Goal: Task Accomplishment & Management: Use online tool/utility

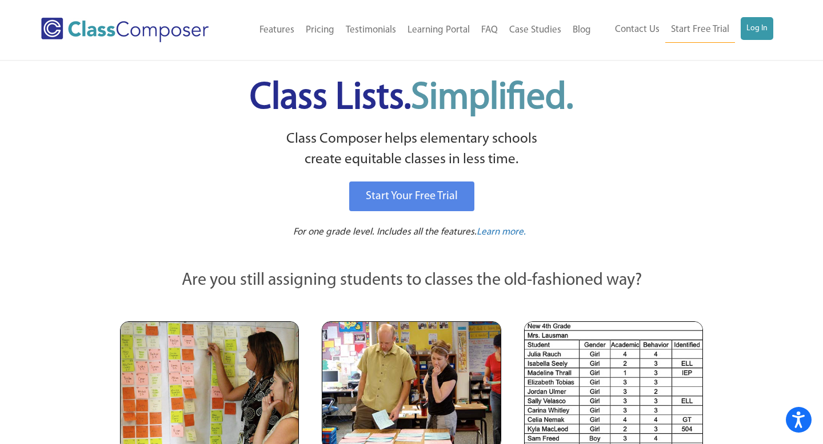
click at [748, 15] on div "Menu Home Old Features Pricing Testimonials Learning Portal FAQ Case Studies Bl…" at bounding box center [411, 30] width 740 height 60
click at [751, 26] on link "Log In" at bounding box center [756, 28] width 33 height 23
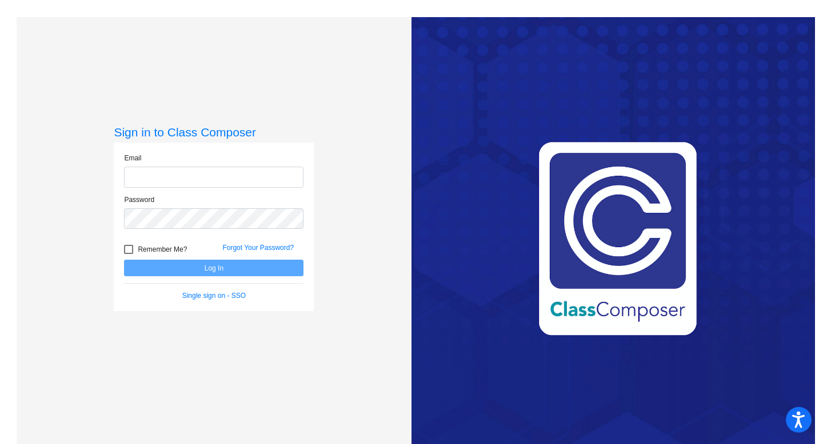
type input "[PERSON_NAME][EMAIL_ADDRESS][DOMAIN_NAME]"
click at [124, 260] on button "Log In" at bounding box center [213, 268] width 179 height 17
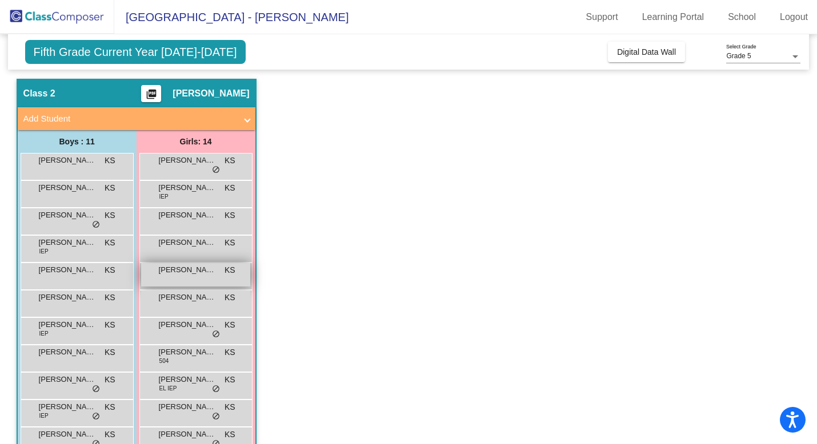
scroll to position [27, 0]
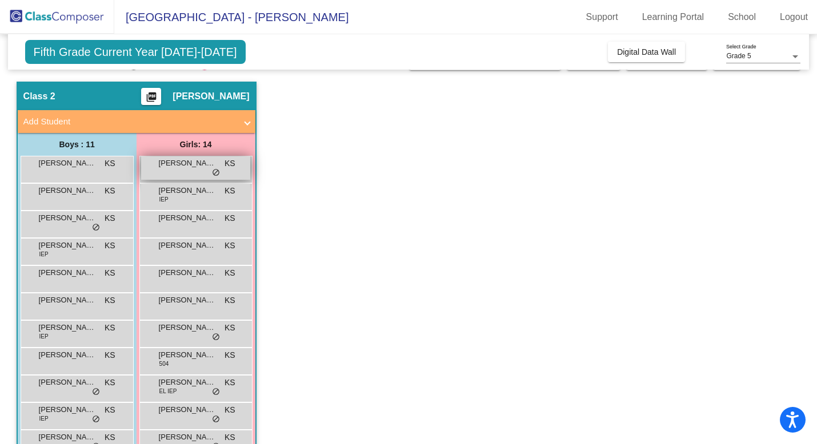
click at [218, 175] on span "do_not_disturb_alt" at bounding box center [216, 173] width 8 height 9
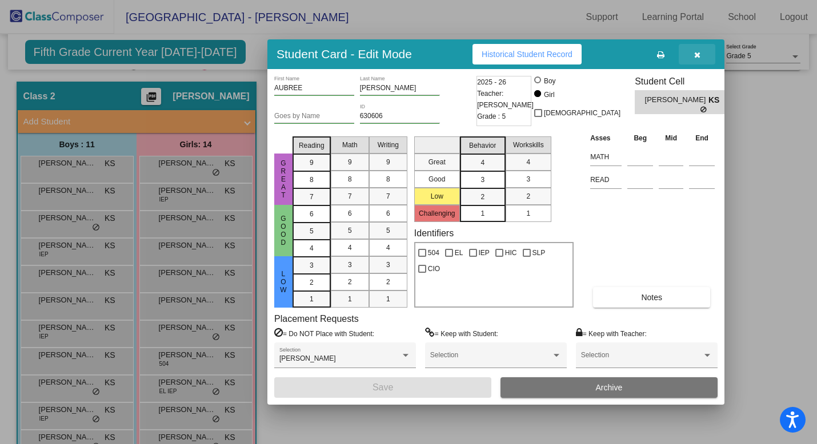
click at [693, 58] on button "button" at bounding box center [697, 54] width 37 height 21
